Goal: Navigation & Orientation: Find specific page/section

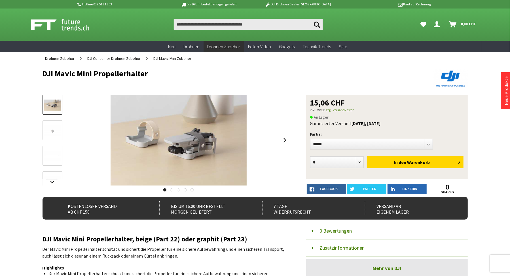
click at [184, 58] on span "DJI Mavic Mini Zubehör" at bounding box center [173, 58] width 38 height 5
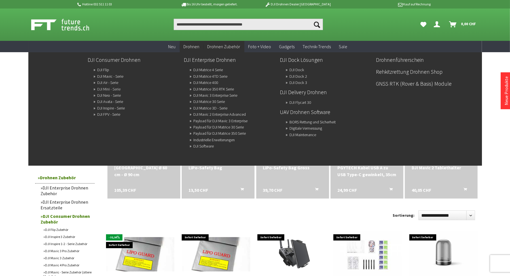
click at [111, 89] on link "DJI Mini - Serie" at bounding box center [108, 89] width 23 height 8
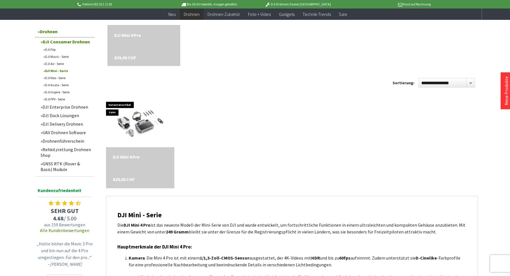
scroll to position [227, 0]
click at [48, 62] on link "DJI Air - Serie" at bounding box center [68, 63] width 54 height 7
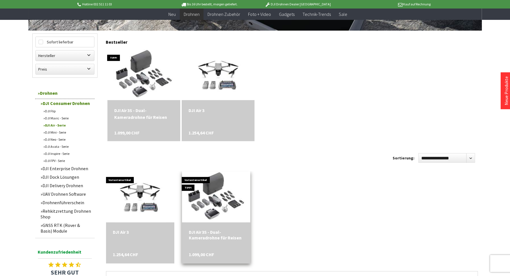
scroll to position [227, 0]
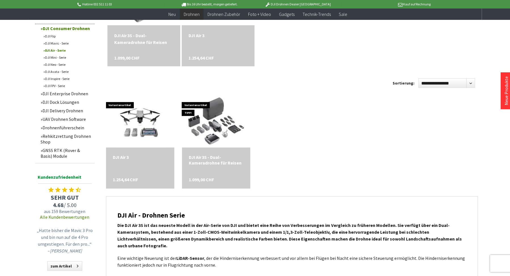
click at [52, 57] on link "DJI Mini - Serie" at bounding box center [68, 57] width 54 height 7
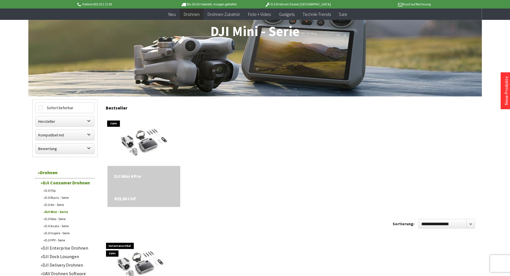
scroll to position [85, 0]
